Goal: Task Accomplishment & Management: Use online tool/utility

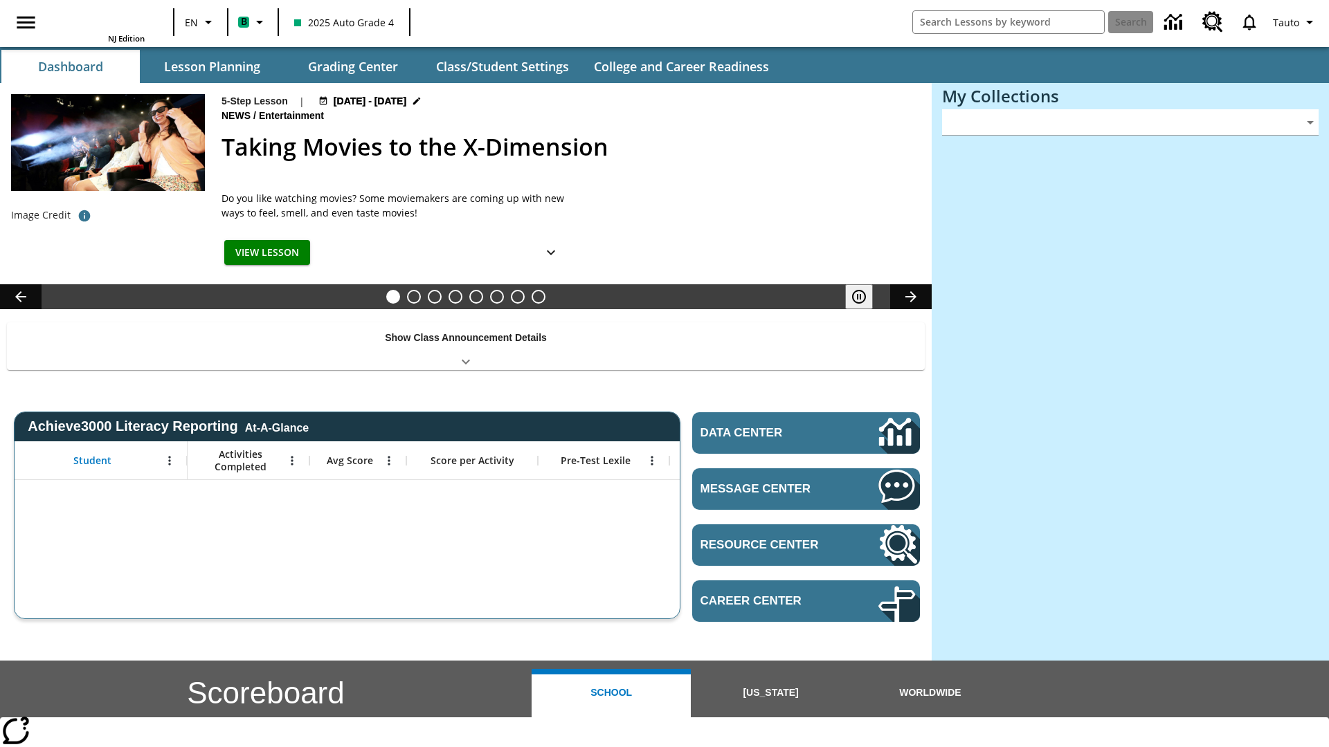
type input "-1"
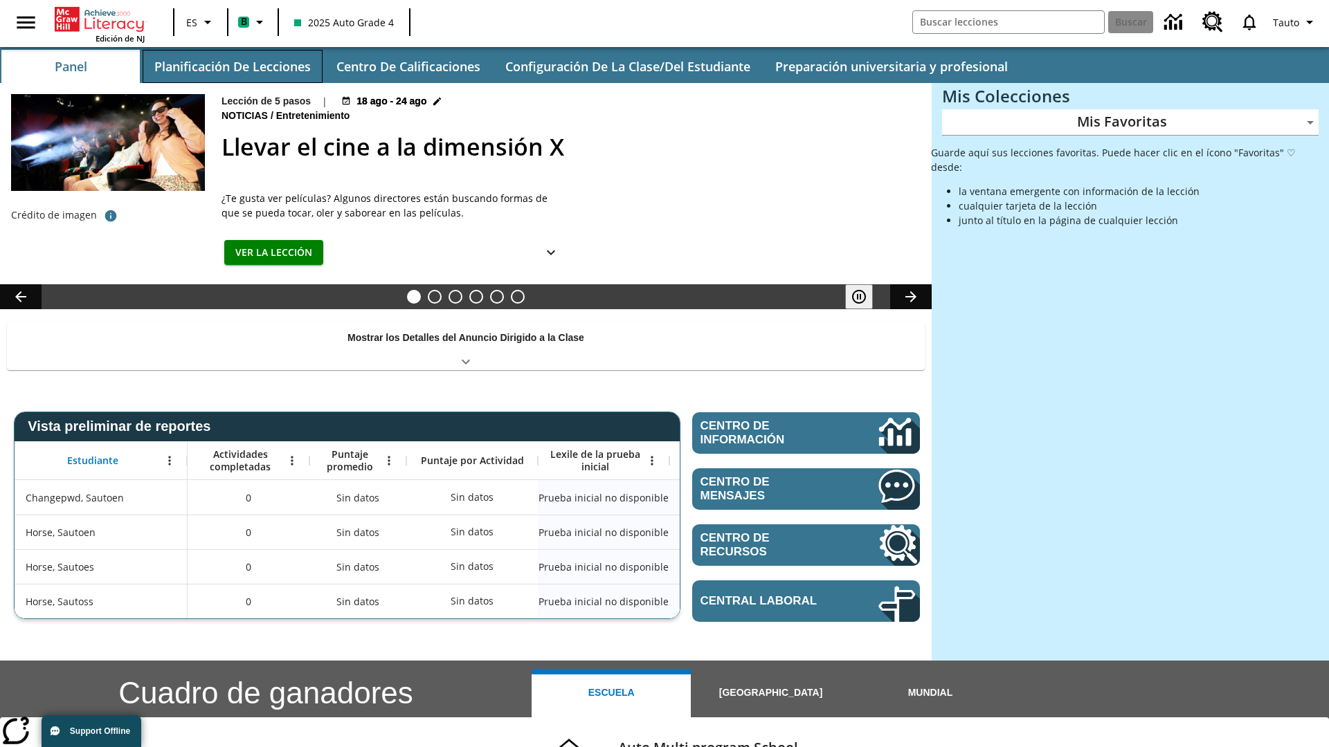
click at [232, 66] on button "Planificación de lecciones" at bounding box center [233, 66] width 180 height 33
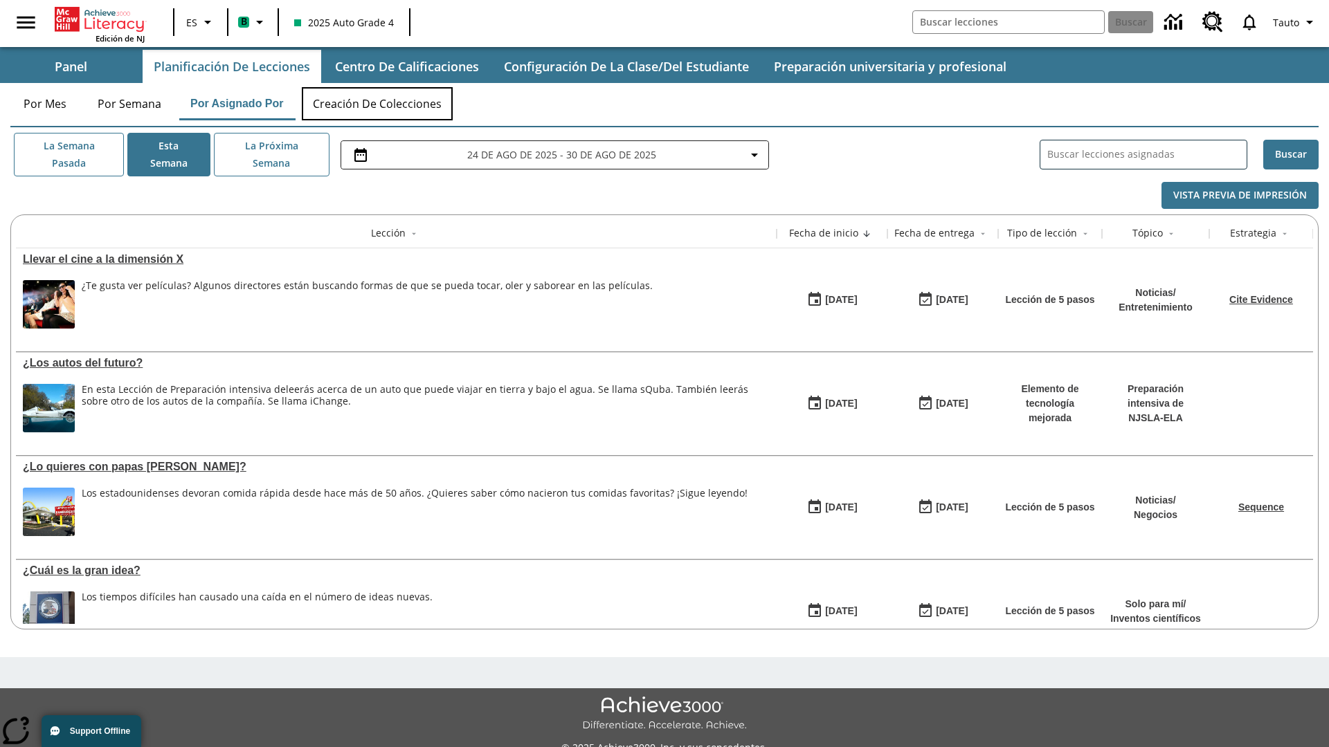
click at [378, 104] on button "Creación de colecciones" at bounding box center [377, 103] width 151 height 33
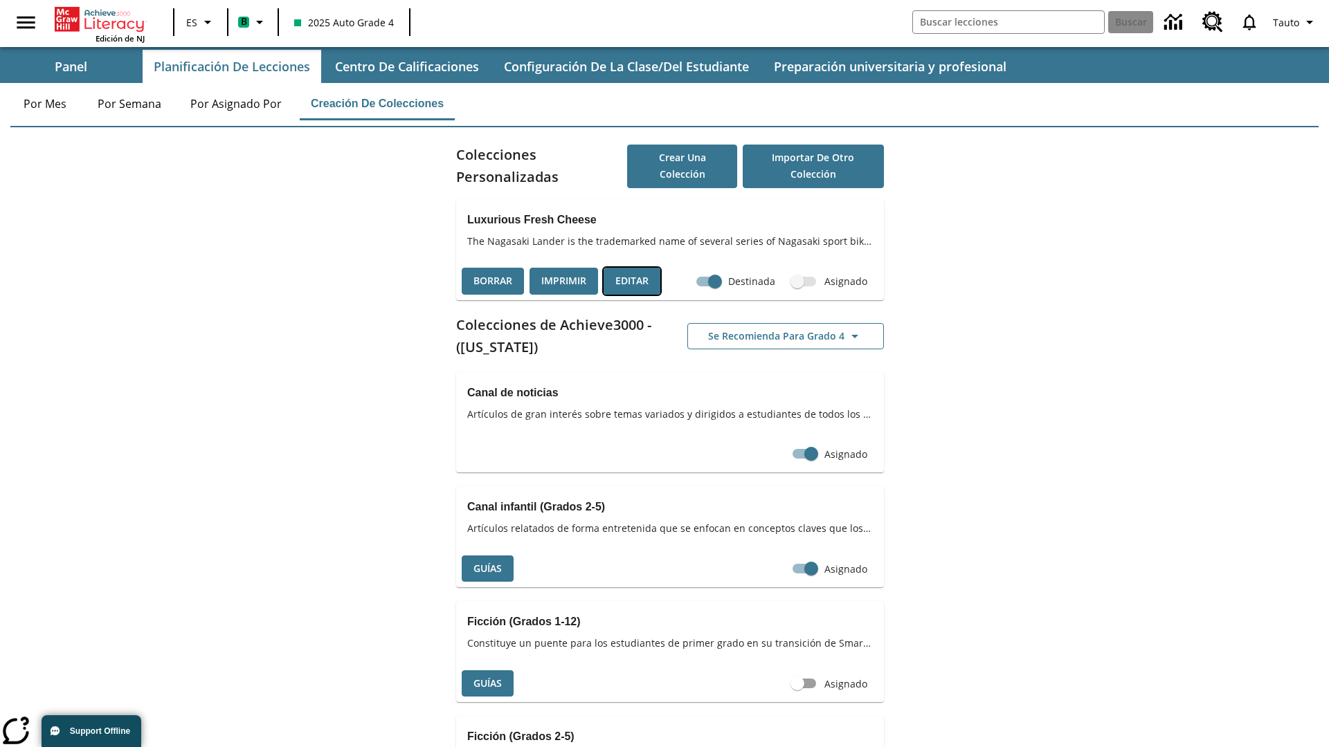
click at [632, 281] on button "Editar" at bounding box center [632, 281] width 57 height 27
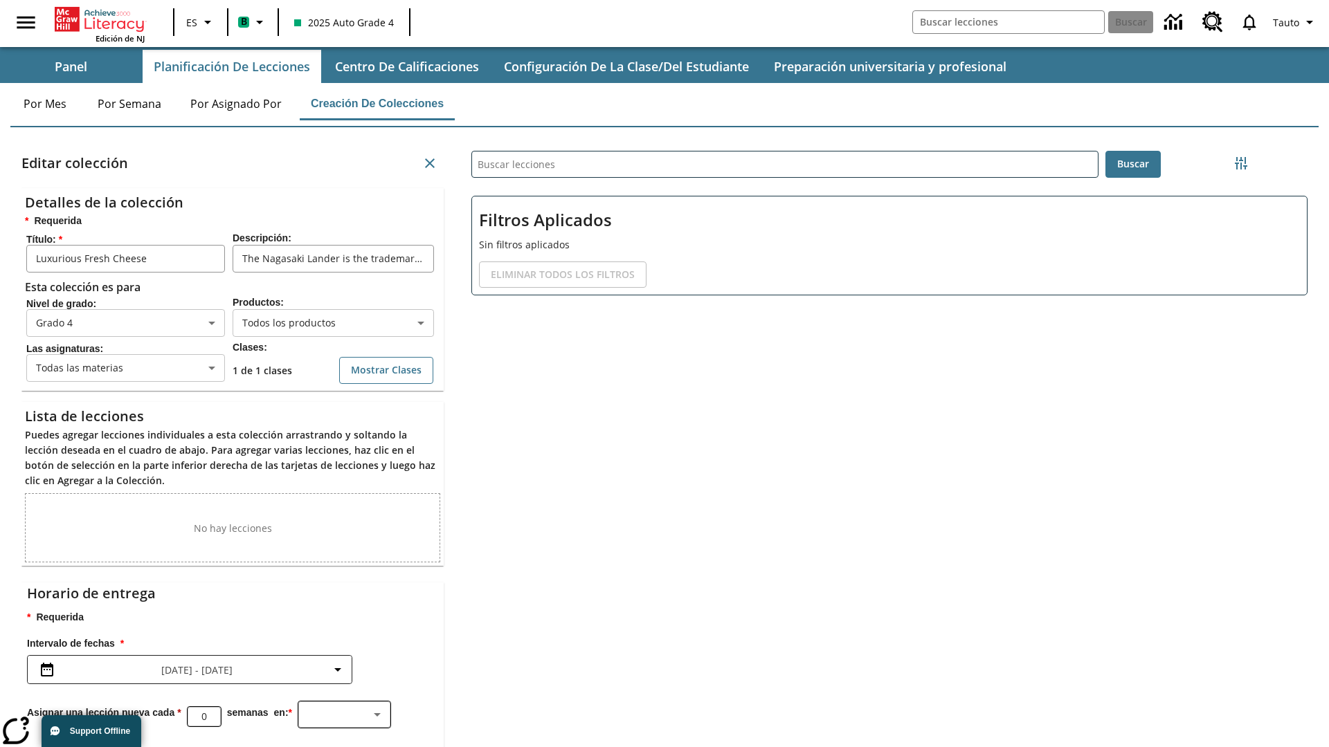
scroll to position [1, 1]
click at [333, 327] on body "Saltar al contenido principal Edición de NJ ES B 2025 Auto Grade 4 Buscar 0 Tau…" at bounding box center [664, 427] width 1329 height 855
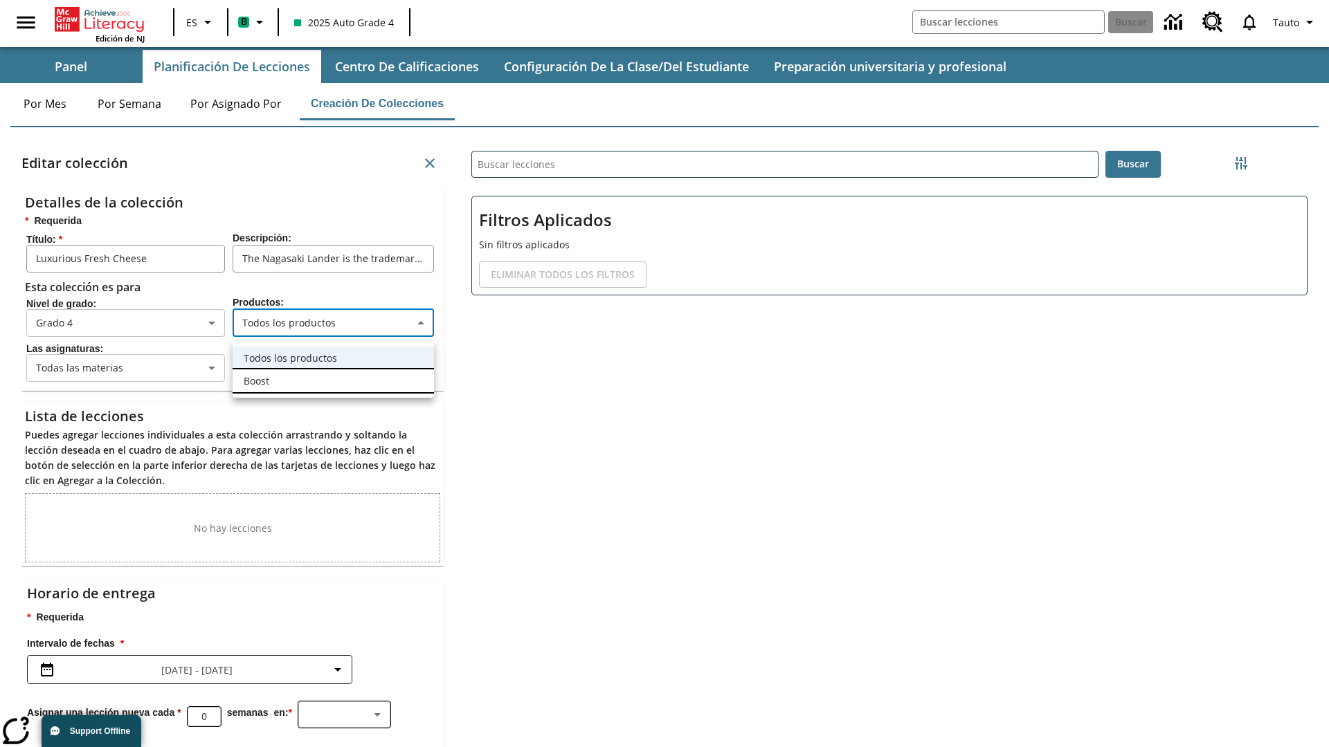
click at [333, 381] on li "Boost" at bounding box center [333, 381] width 201 height 23
type input "12"
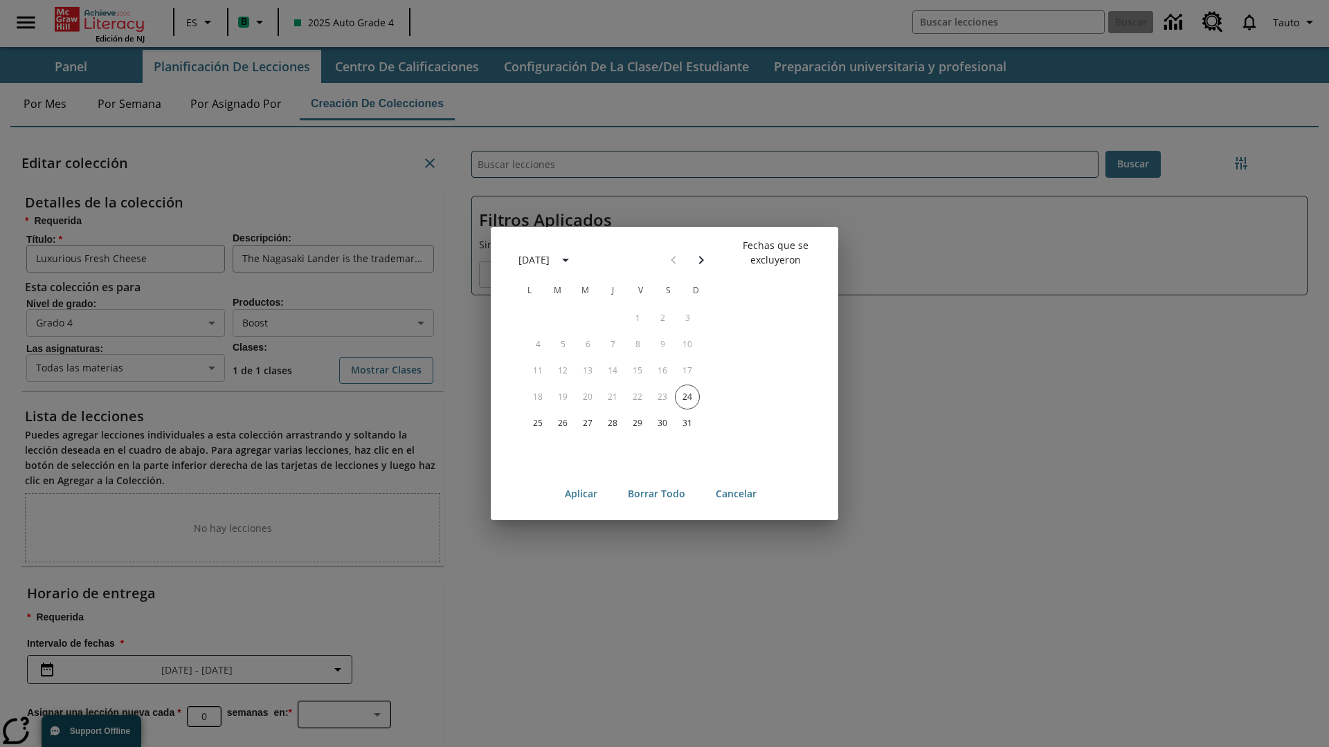
scroll to position [154, 0]
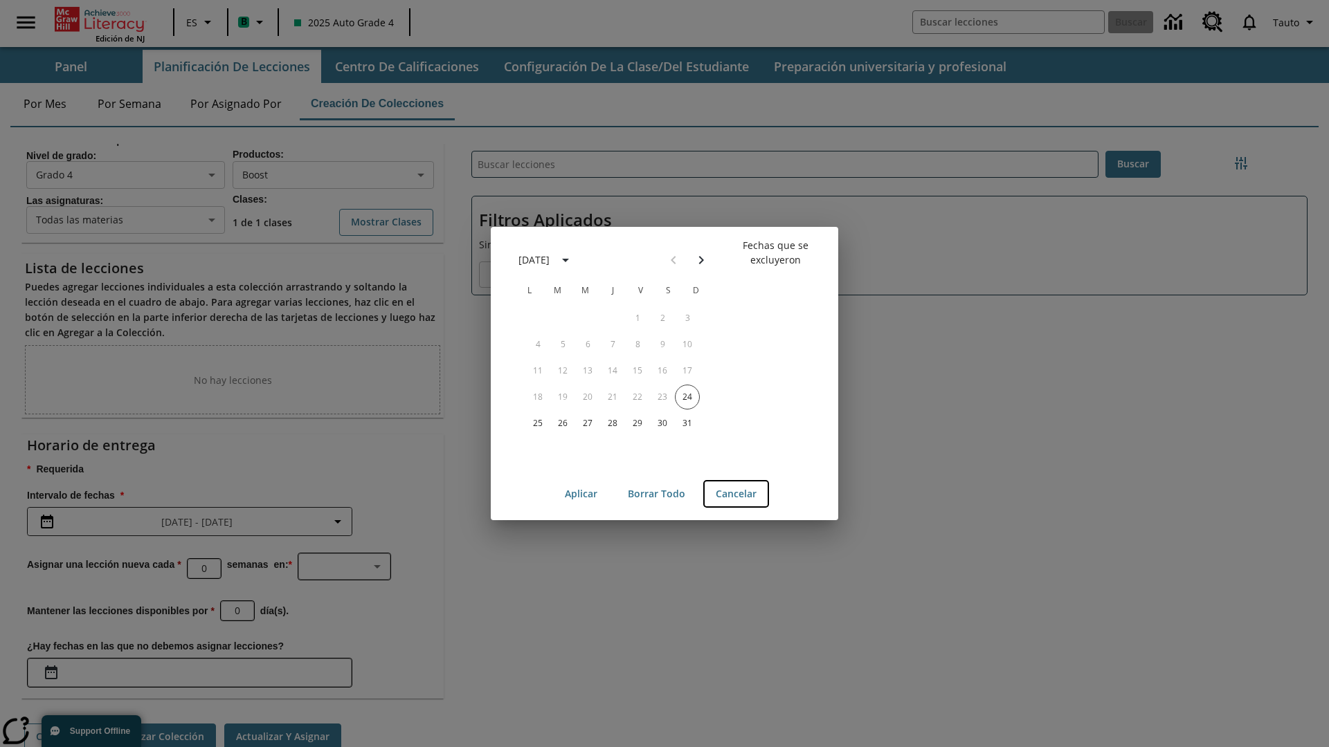
click at [736, 494] on button "Cancelar" at bounding box center [736, 495] width 63 height 26
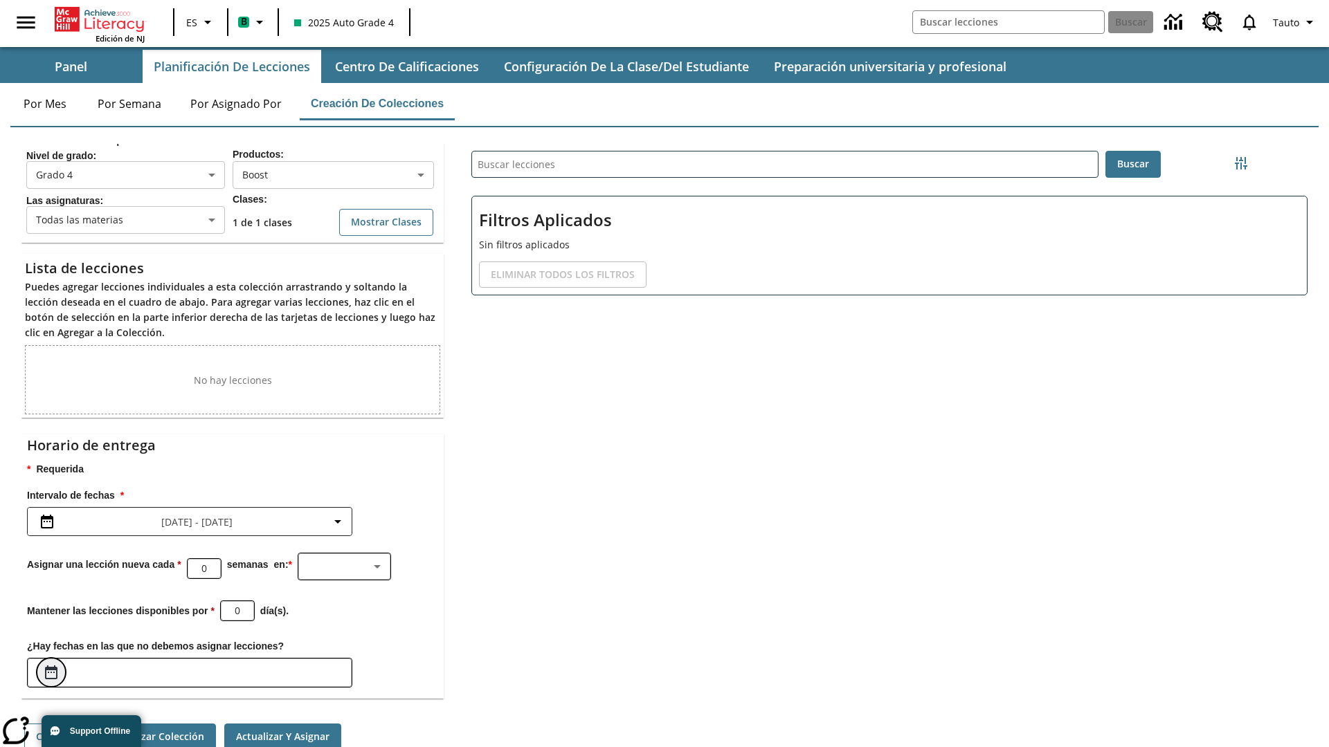
click at [51, 666] on icon "Elegir fechas" at bounding box center [51, 673] width 12 height 14
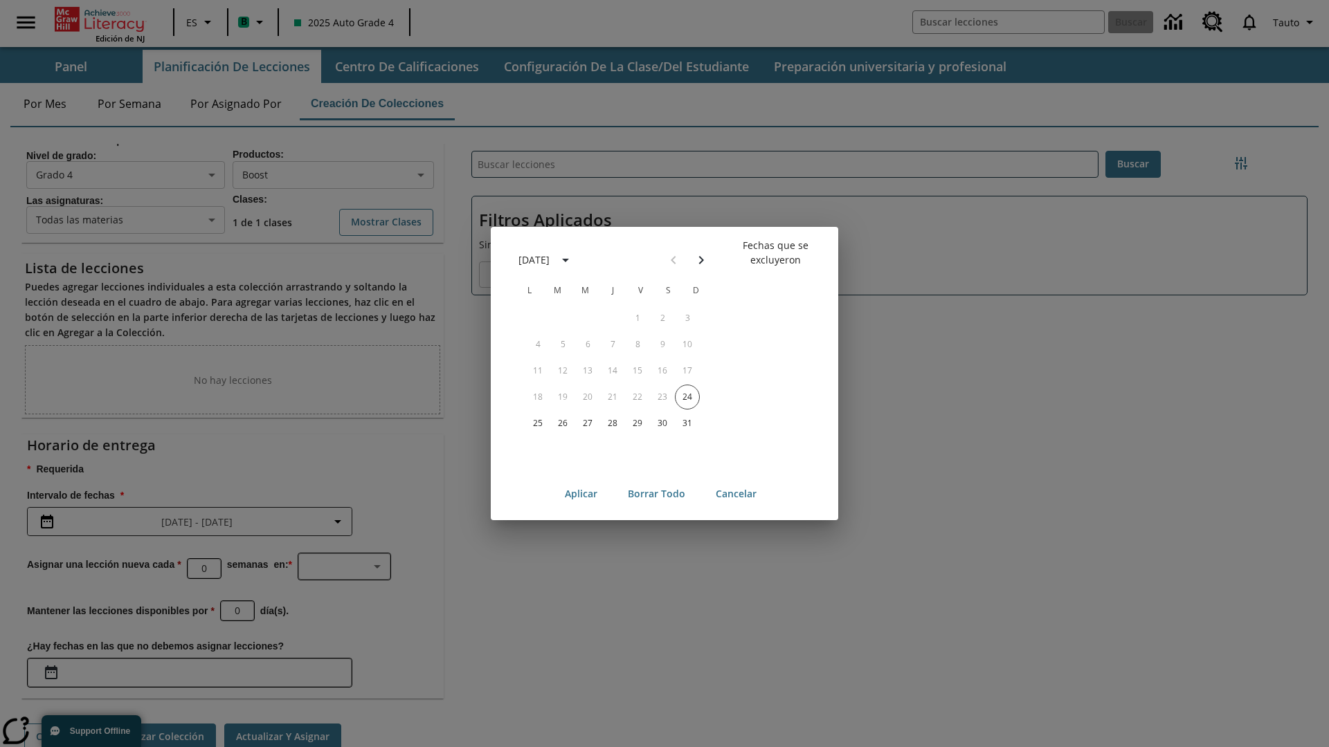
scroll to position [107, 0]
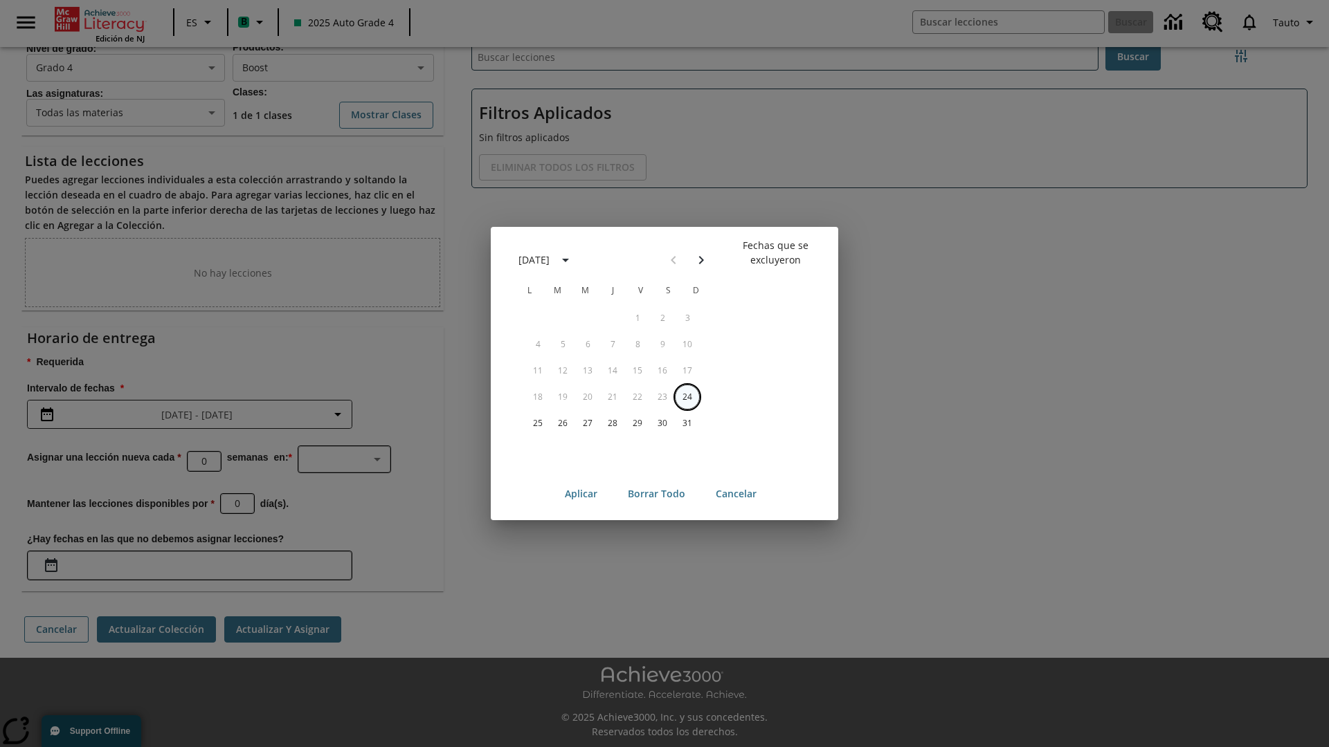
click at [687, 397] on button "24" at bounding box center [687, 397] width 25 height 25
click at [656, 494] on button "Borrar todo" at bounding box center [657, 495] width 80 height 26
click at [687, 397] on button "24" at bounding box center [687, 397] width 25 height 25
